Goal: Task Accomplishment & Management: Complete application form

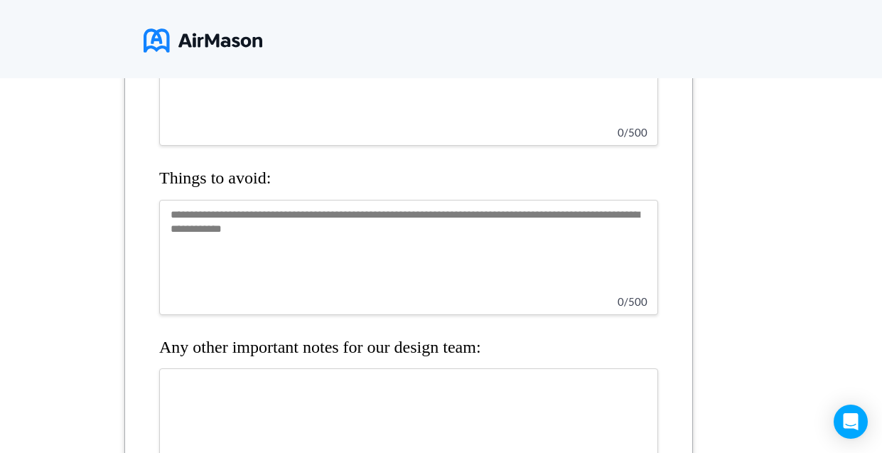
scroll to position [1472, 0]
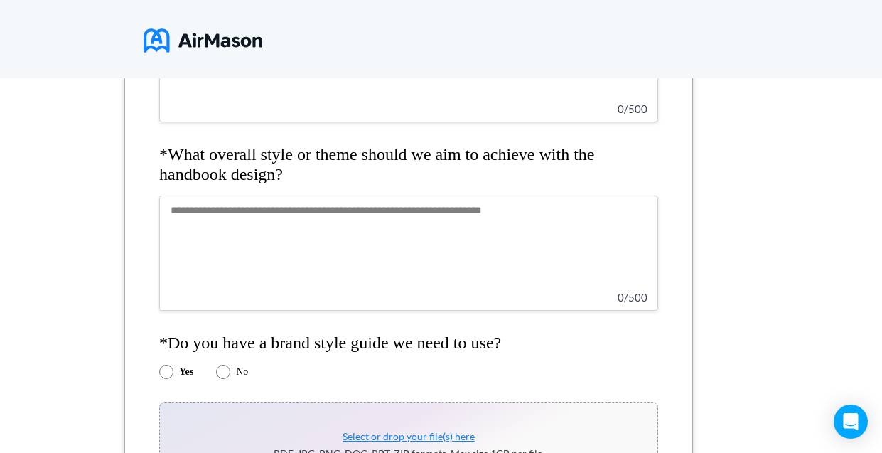
scroll to position [498, 0]
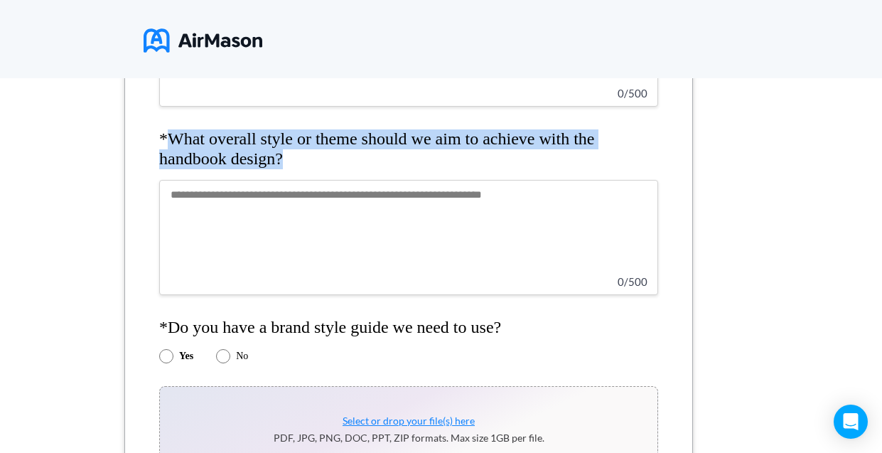
drag, startPoint x: 291, startPoint y: 163, endPoint x: 173, endPoint y: 141, distance: 120.0
click at [173, 141] on h4 "*What overall style or theme should we aim to achieve with the handbook design?" at bounding box center [408, 148] width 499 height 39
copy h4 "What overall style or theme should we aim to achieve with the handbook design?"
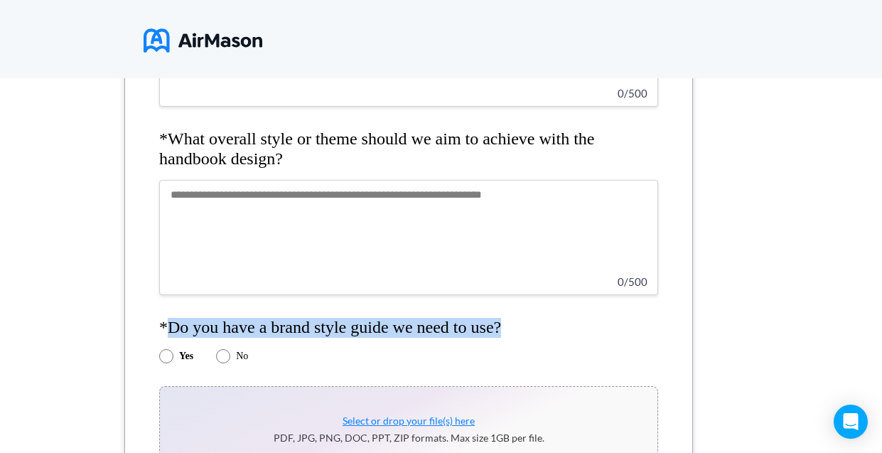
drag, startPoint x: 511, startPoint y: 325, endPoint x: 166, endPoint y: 326, distance: 344.7
click at [166, 326] on h4 "*Do you have a brand style guide we need to use?" at bounding box center [408, 328] width 499 height 20
copy h4 "Do you have a brand style guide we need to use?"
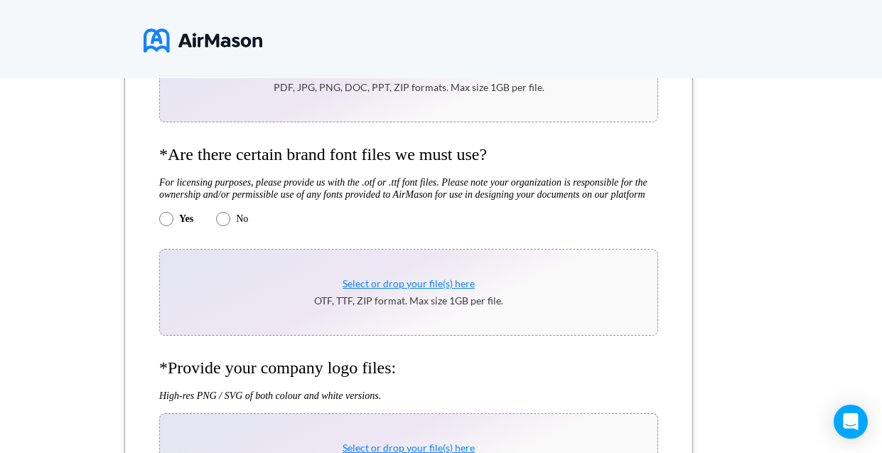
scroll to position [853, 0]
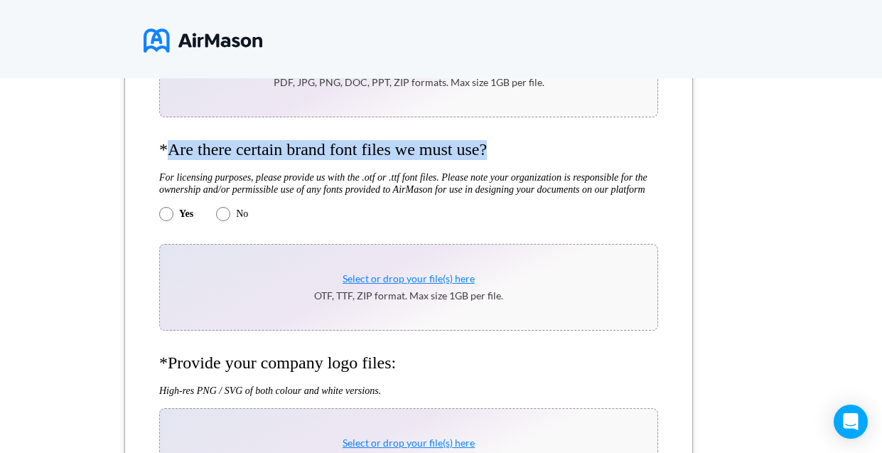
drag, startPoint x: 493, startPoint y: 151, endPoint x: 173, endPoint y: 151, distance: 319.9
click at [173, 151] on h4 "*Are there certain brand font files we must use?" at bounding box center [408, 150] width 499 height 20
copy h4 "Are there certain brand font files we must use?"
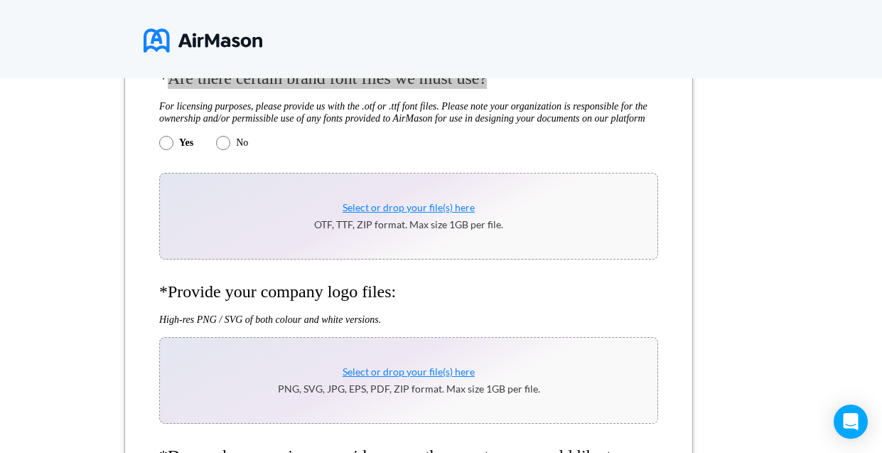
scroll to position [1066, 0]
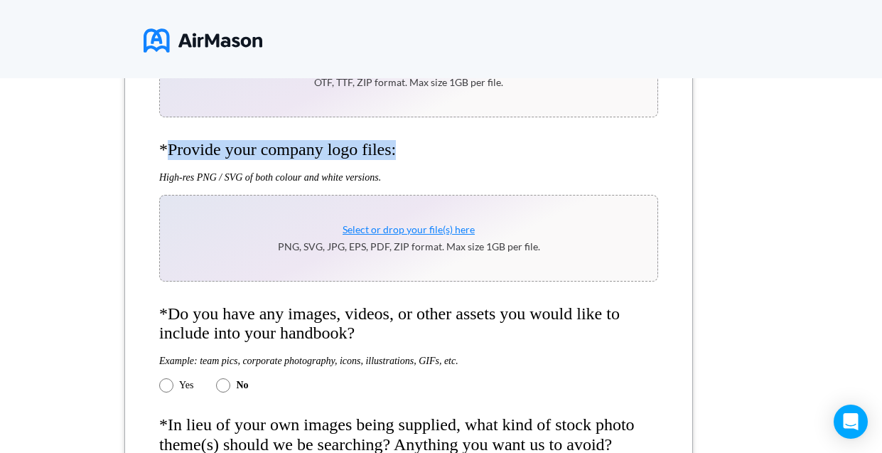
drag, startPoint x: 399, startPoint y: 149, endPoint x: 169, endPoint y: 156, distance: 230.4
click at [169, 156] on h4 "*Provide your company logo files:" at bounding box center [408, 150] width 499 height 20
copy h4 "Provide your company logo files:"
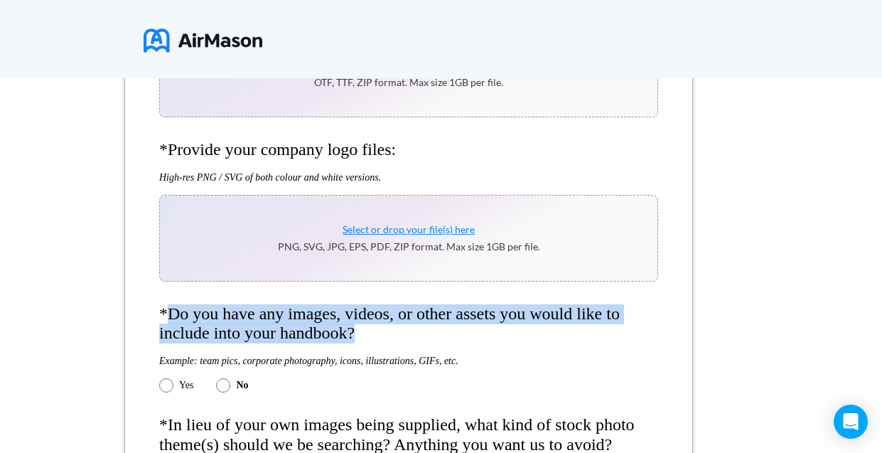
drag, startPoint x: 365, startPoint y: 334, endPoint x: 170, endPoint y: 314, distance: 195.8
click at [170, 314] on h4 "*Do you have any images, videos, or other assets you would like to include into…" at bounding box center [408, 323] width 499 height 39
copy h4 "Do you have any images, videos, or other assets you would like to include into …"
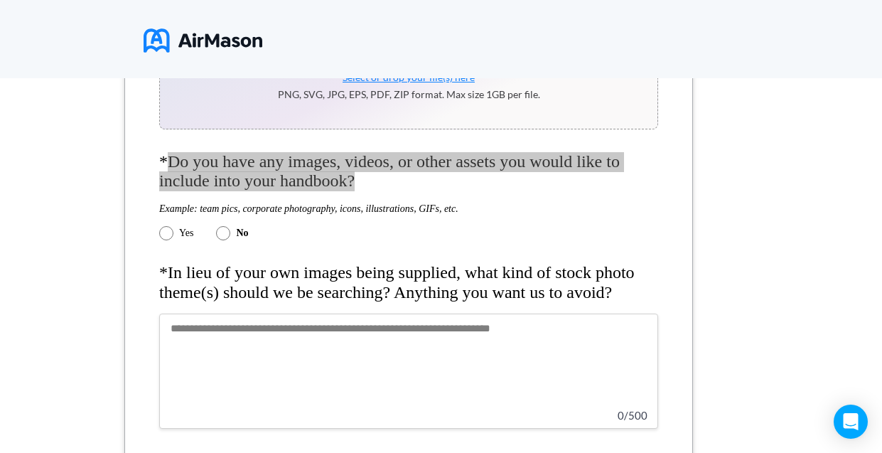
scroll to position [1279, 0]
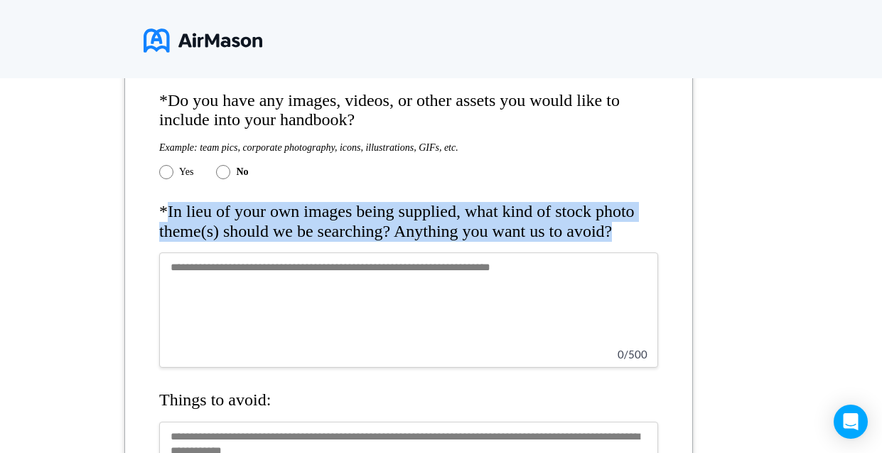
drag, startPoint x: 608, startPoint y: 234, endPoint x: 169, endPoint y: 209, distance: 440.0
click at [169, 209] on h4 "*In lieu of your own images being supplied, what kind of stock photo theme(s) s…" at bounding box center [408, 221] width 499 height 39
copy h4 "In lieu of your own images being supplied, what kind of stock photo theme(s) sh…"
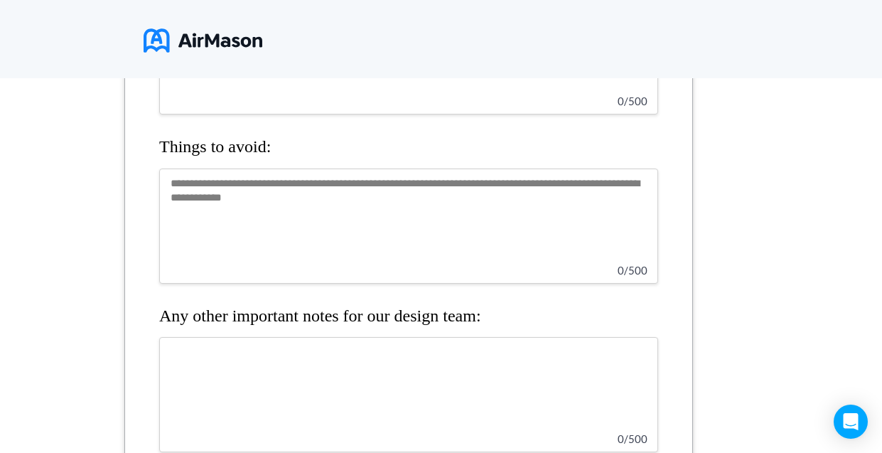
scroll to position [1564, 0]
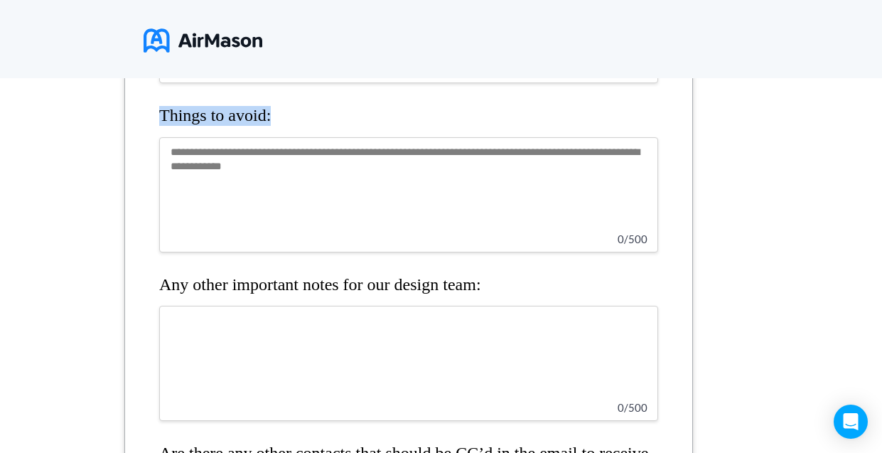
drag, startPoint x: 275, startPoint y: 120, endPoint x: 163, endPoint y: 123, distance: 112.3
click at [163, 123] on h4 "Things to avoid:" at bounding box center [408, 116] width 499 height 20
copy h4 "Things to avoid:"
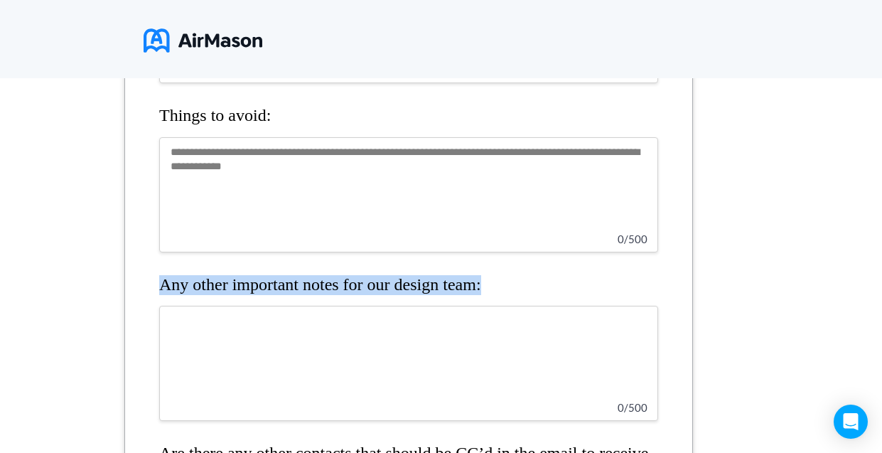
drag, startPoint x: 491, startPoint y: 287, endPoint x: 157, endPoint y: 284, distance: 334.1
copy h4 "Any other important notes for our design team:"
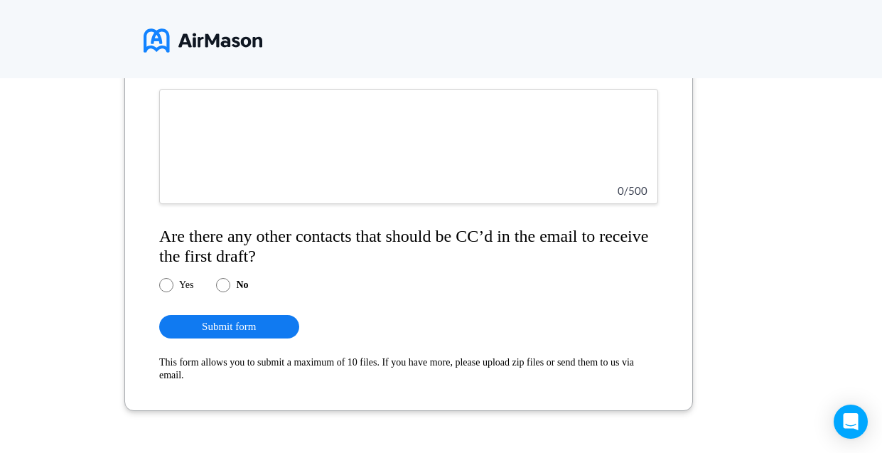
scroll to position [1827, 0]
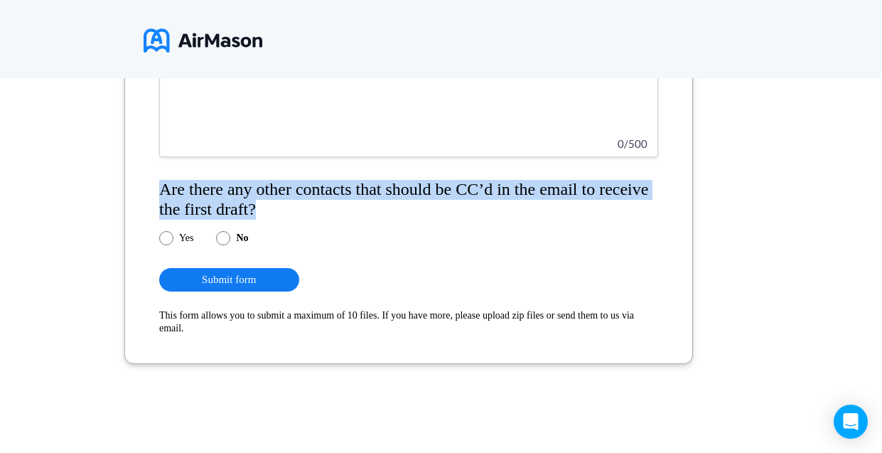
drag, startPoint x: 256, startPoint y: 213, endPoint x: 132, endPoint y: 188, distance: 126.3
copy h4 "Are there any other contacts that should be CC’d in the email to receive the fi…"
